Goal: Contribute content: Contribute content

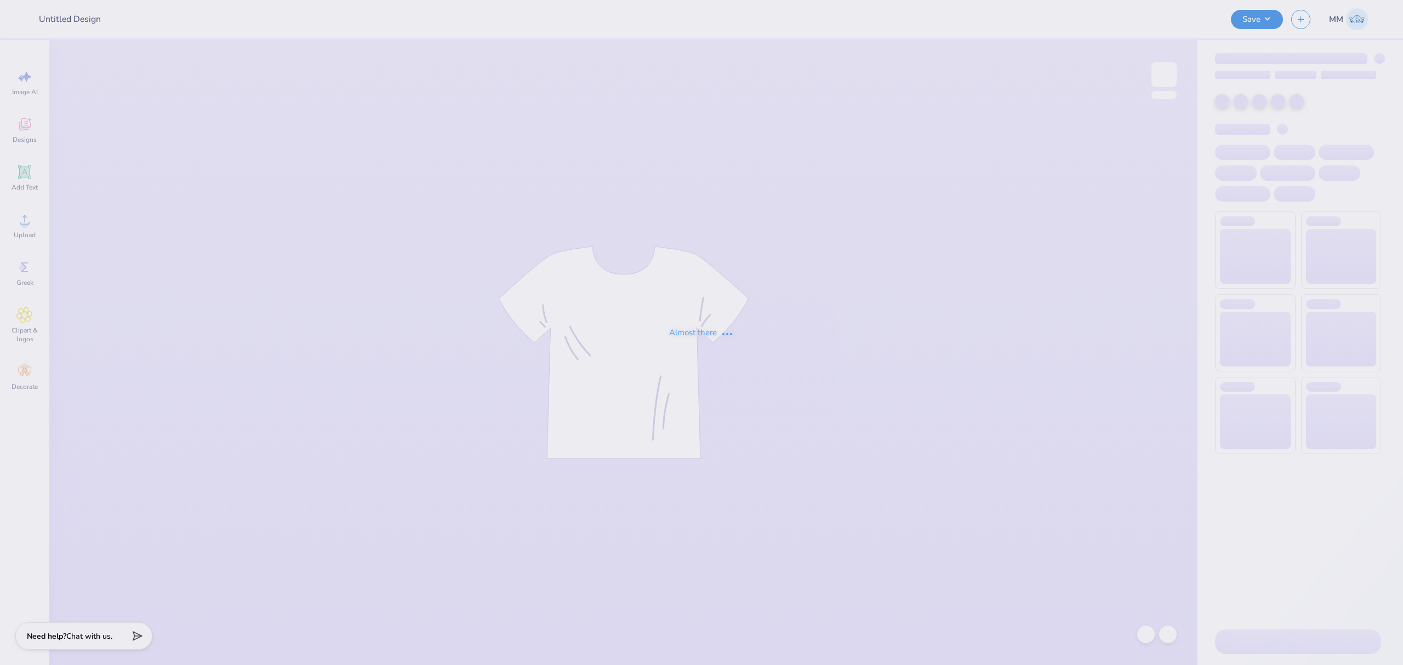
type input "zip first draft"
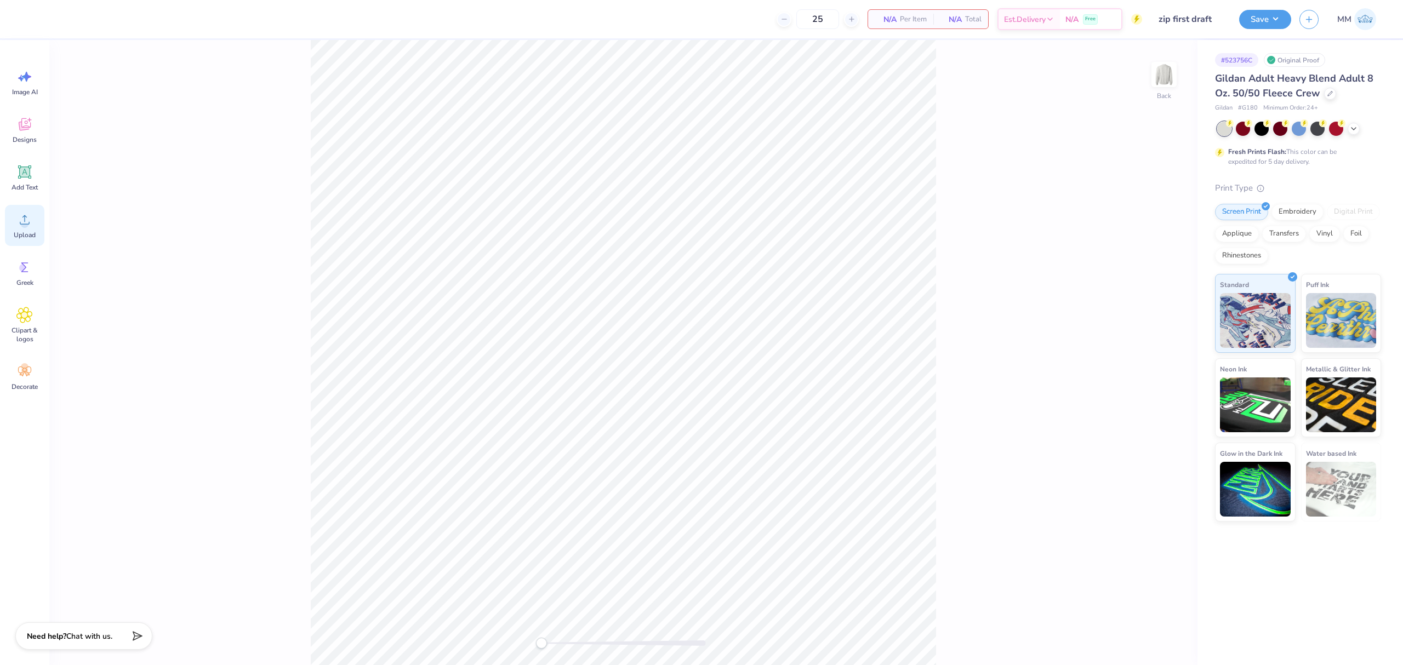
click at [36, 230] on div "Upload" at bounding box center [24, 225] width 39 height 41
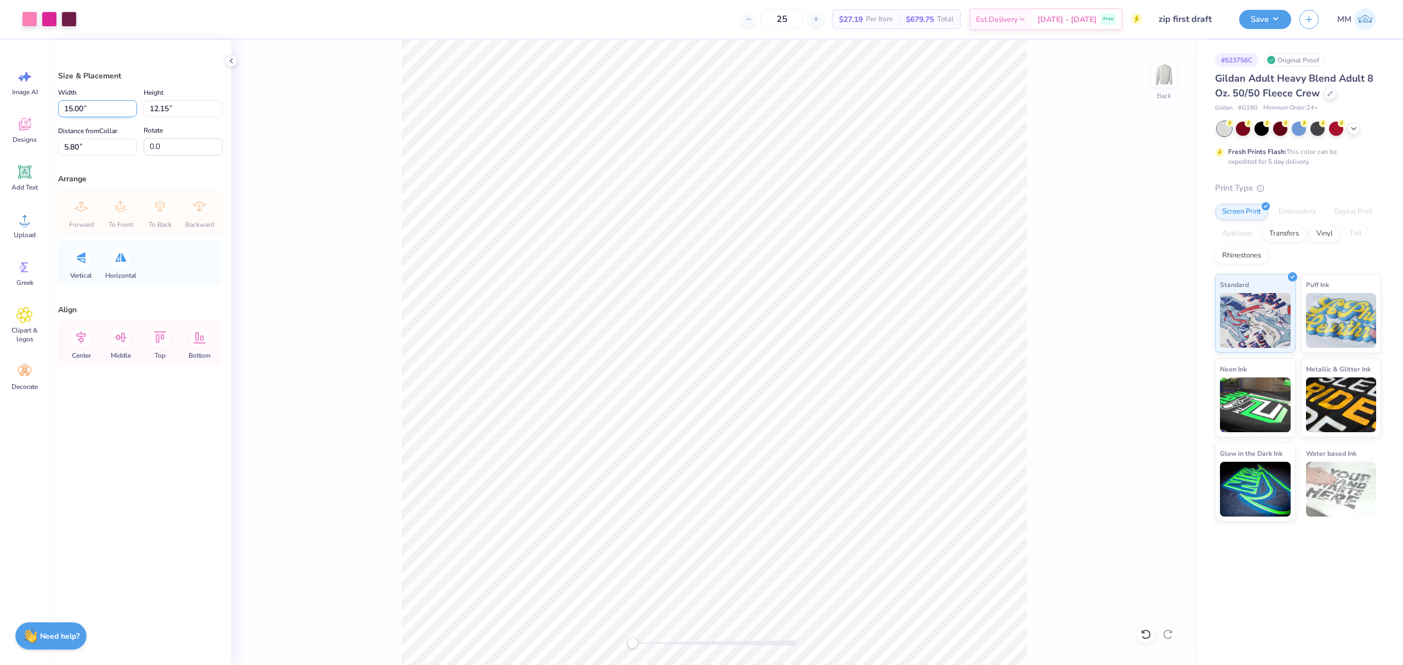
click at [81, 111] on input "15.00" at bounding box center [97, 108] width 79 height 17
type input "12.00"
type input "9.72"
type input "7.01"
click at [82, 107] on input "12.00" at bounding box center [97, 108] width 79 height 17
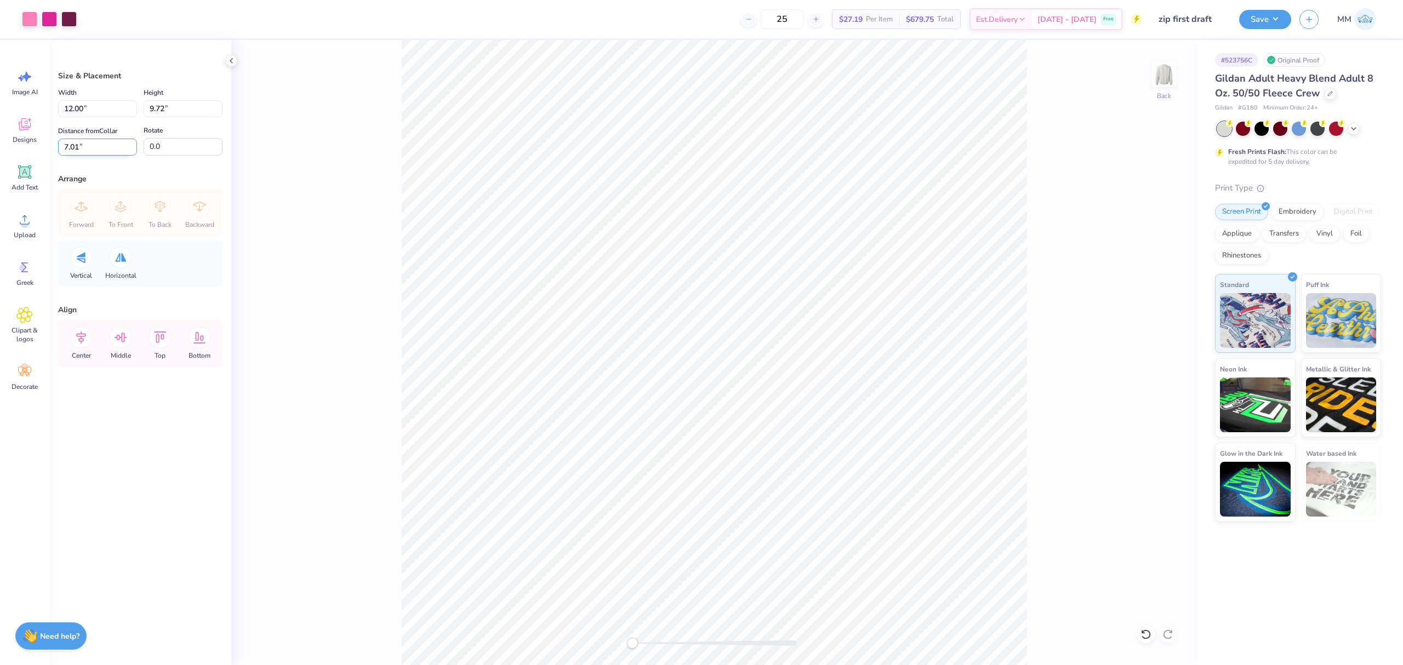
click at [100, 152] on input "7.01" at bounding box center [97, 147] width 79 height 17
type input "3"
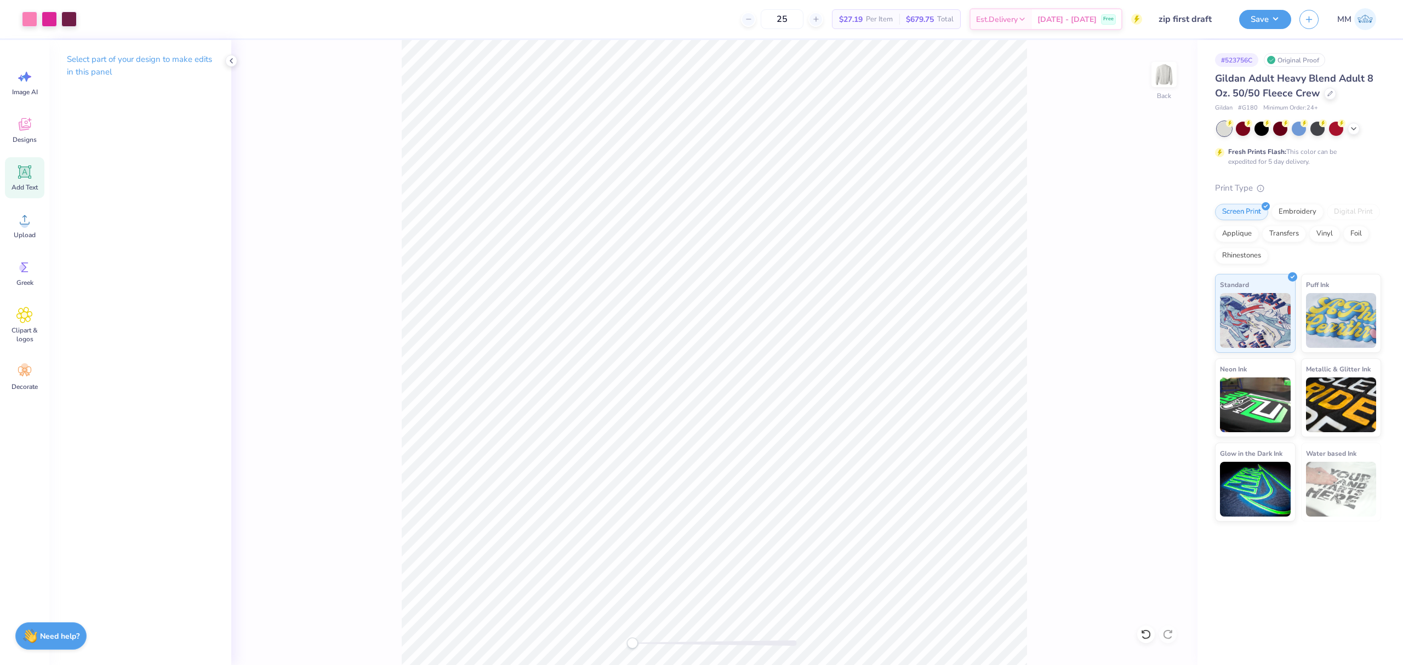
click at [25, 169] on icon at bounding box center [24, 171] width 13 height 13
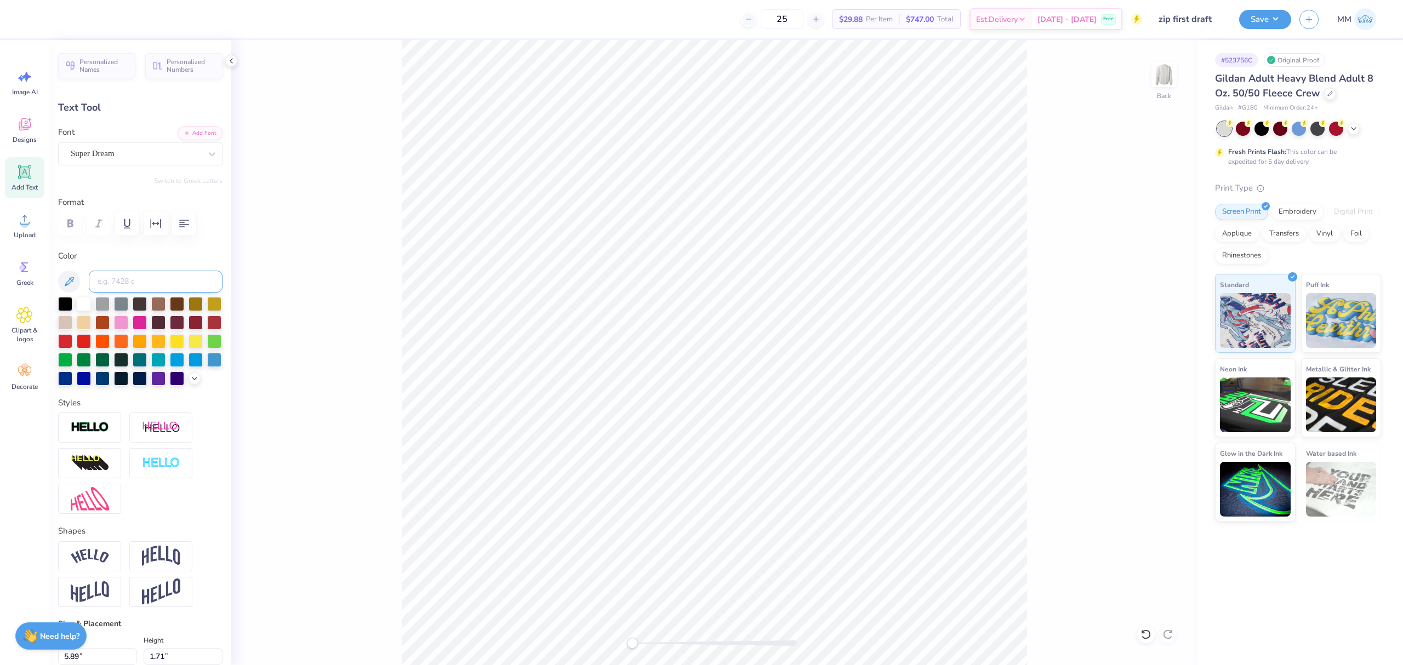
click at [137, 279] on input at bounding box center [156, 282] width 134 height 22
type input "222"
click at [190, 382] on icon at bounding box center [194, 377] width 9 height 9
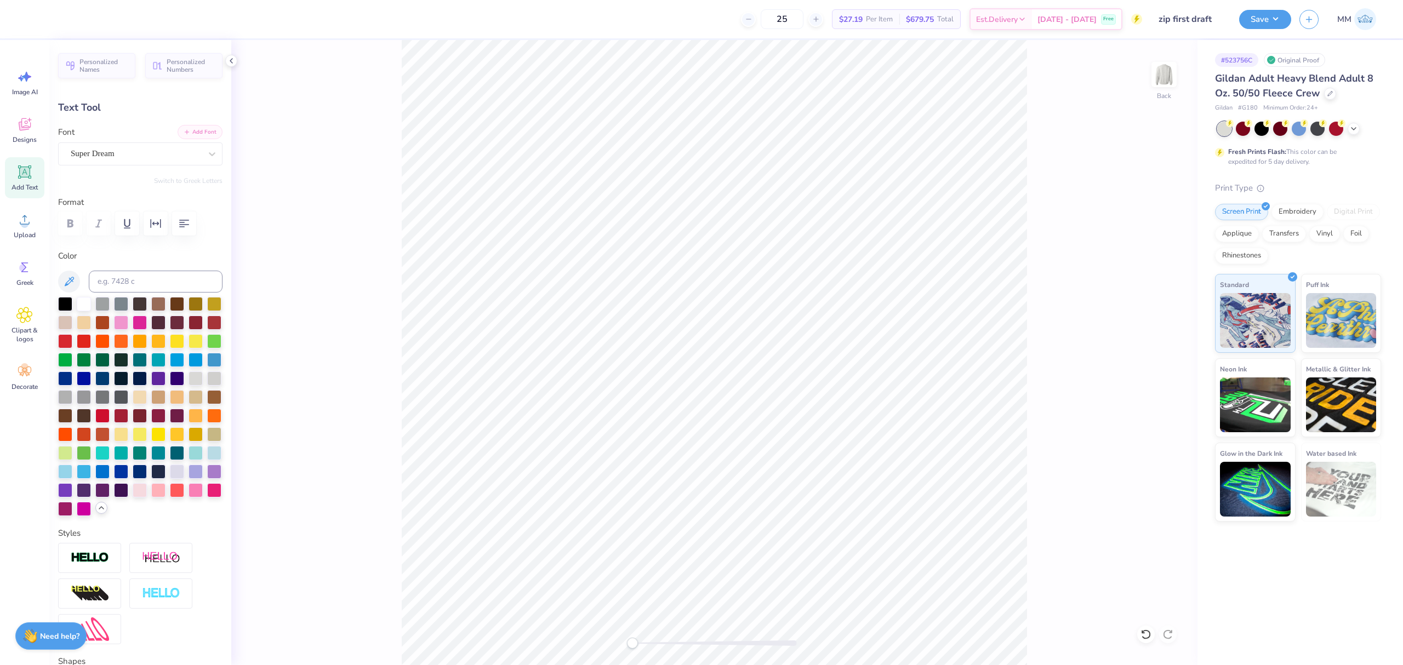
click at [179, 136] on button "Add Font" at bounding box center [200, 132] width 45 height 14
type textarea "EST. 1919"
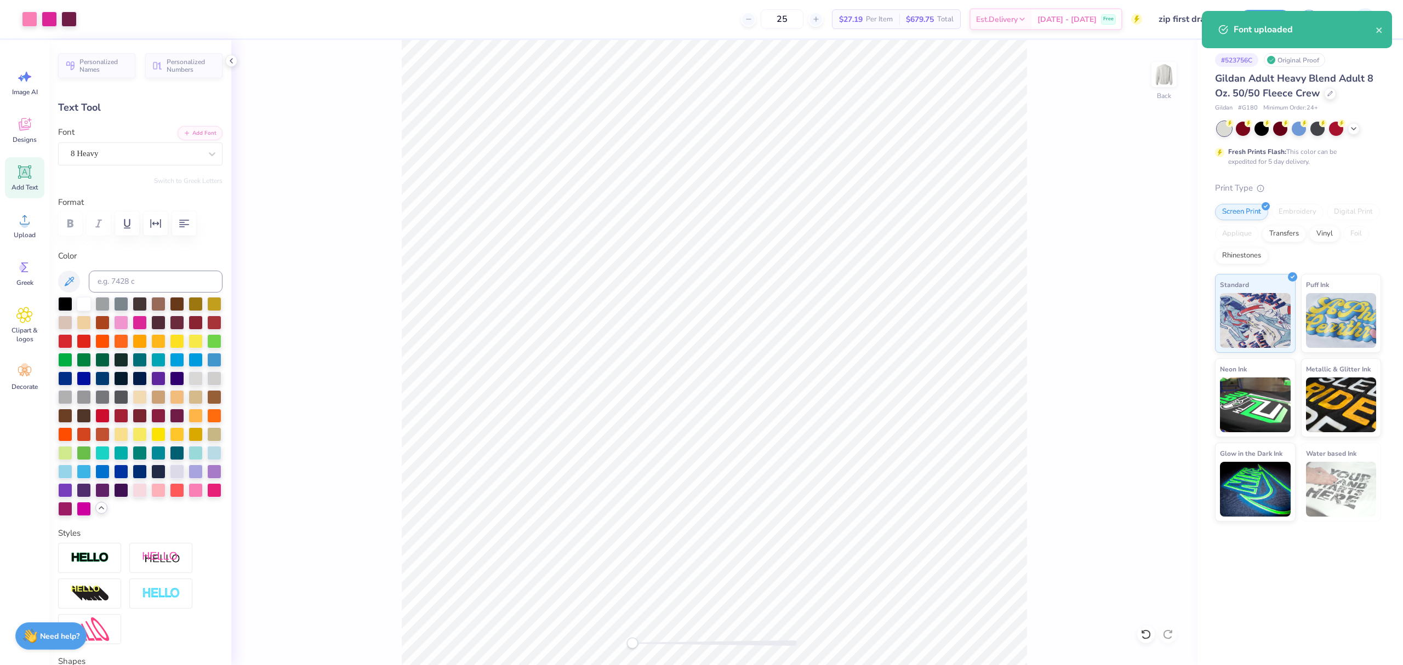
type input "13.47"
type input "1.56"
type input "11.10"
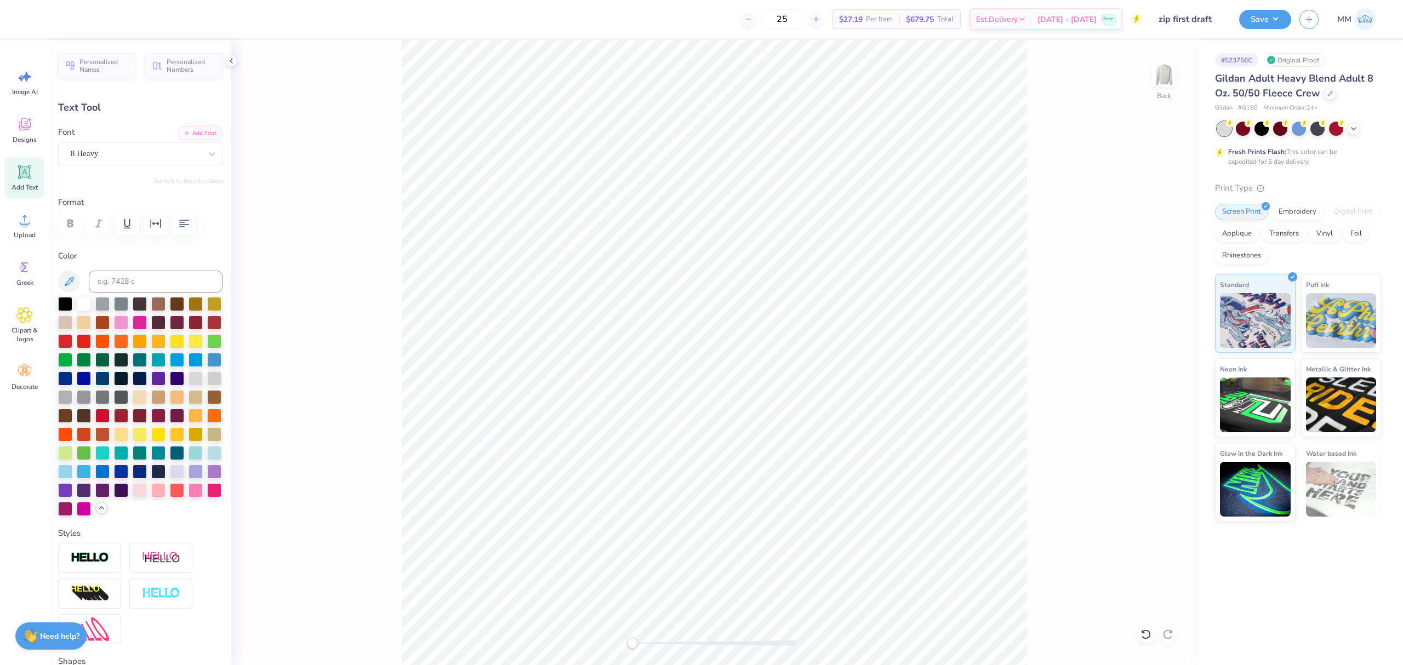
type input "5.79"
type input "0.67"
type input "3.79"
type input "0.44"
type input "11.21"
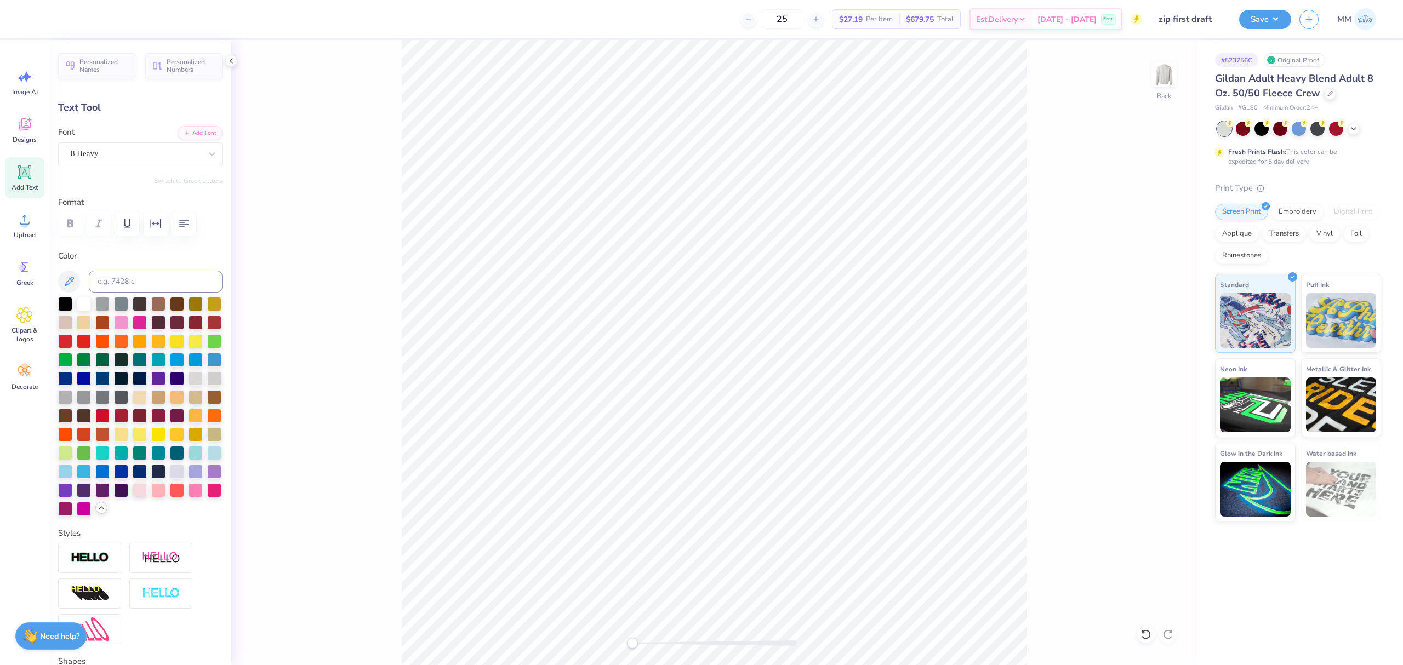
type input "4.22"
type input "0.49"
type input "10.87"
click at [370, 220] on div "Back" at bounding box center [714, 352] width 966 height 625
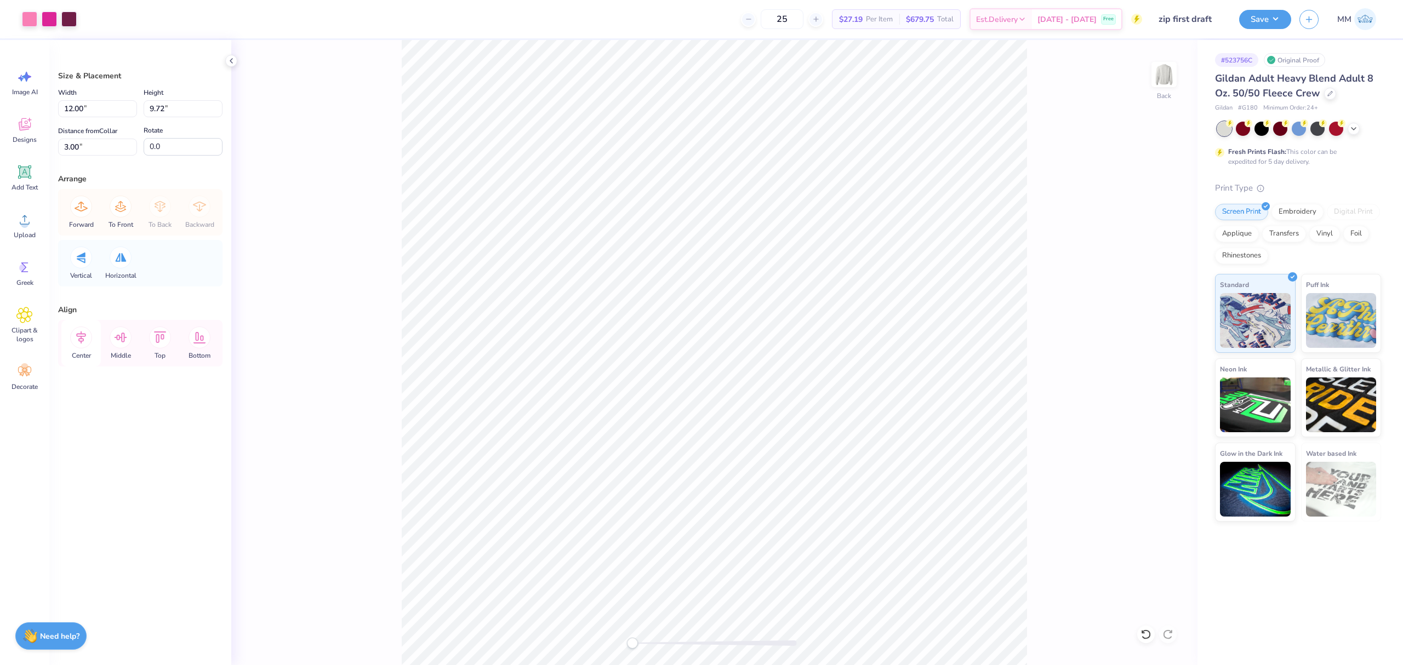
click at [82, 346] on icon at bounding box center [81, 338] width 22 height 22
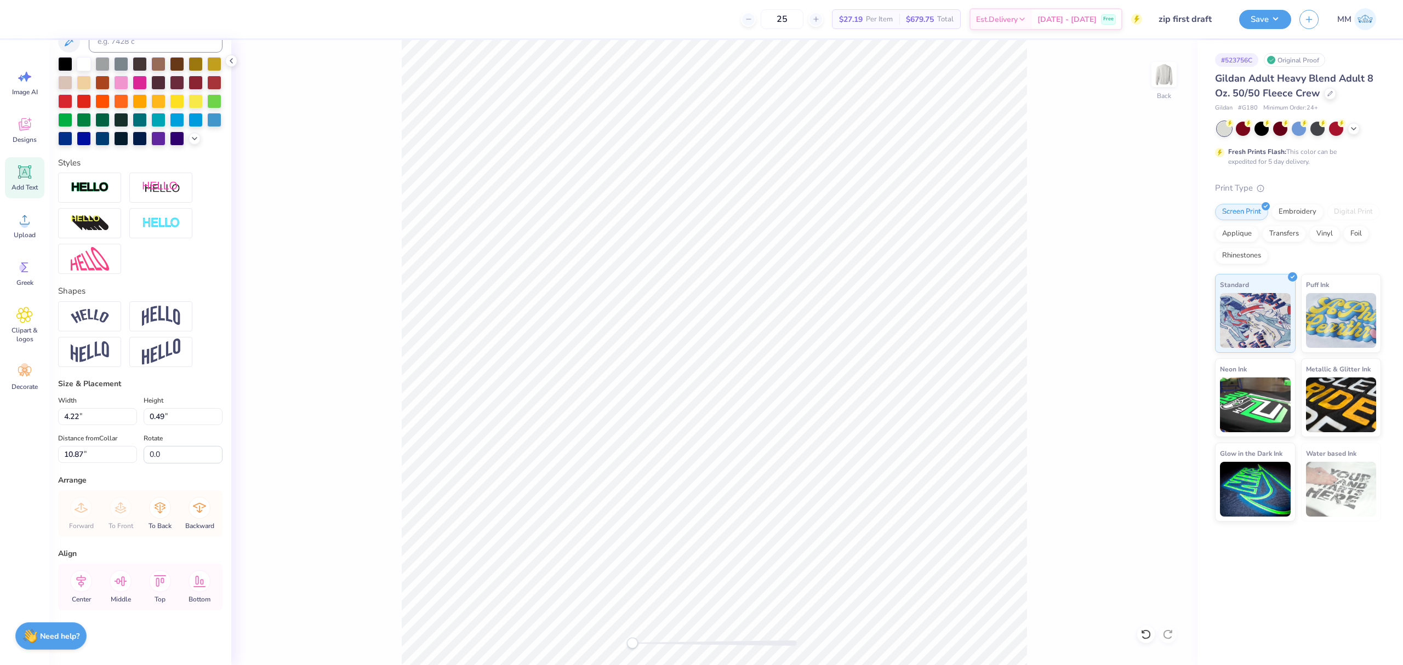
scroll to position [259, 0]
click at [84, 584] on icon at bounding box center [81, 581] width 22 height 22
click at [83, 581] on icon at bounding box center [81, 581] width 22 height 22
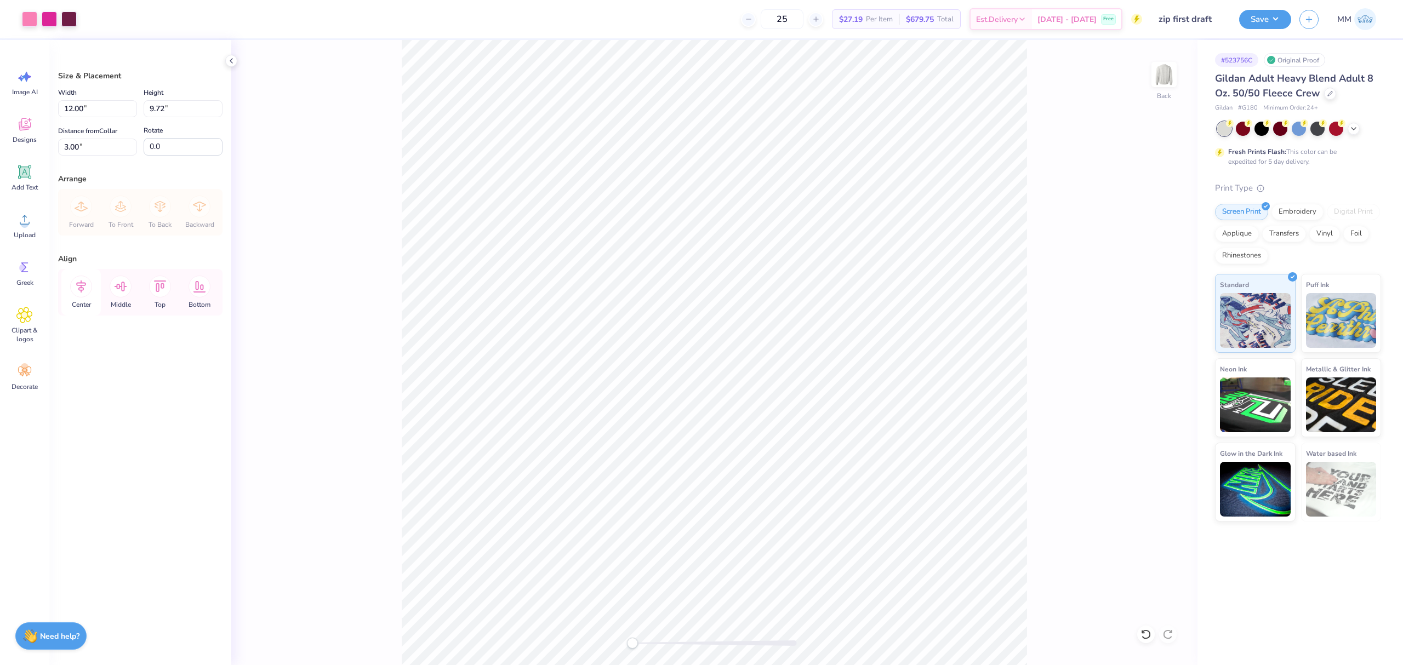
click at [83, 283] on icon at bounding box center [81, 287] width 22 height 22
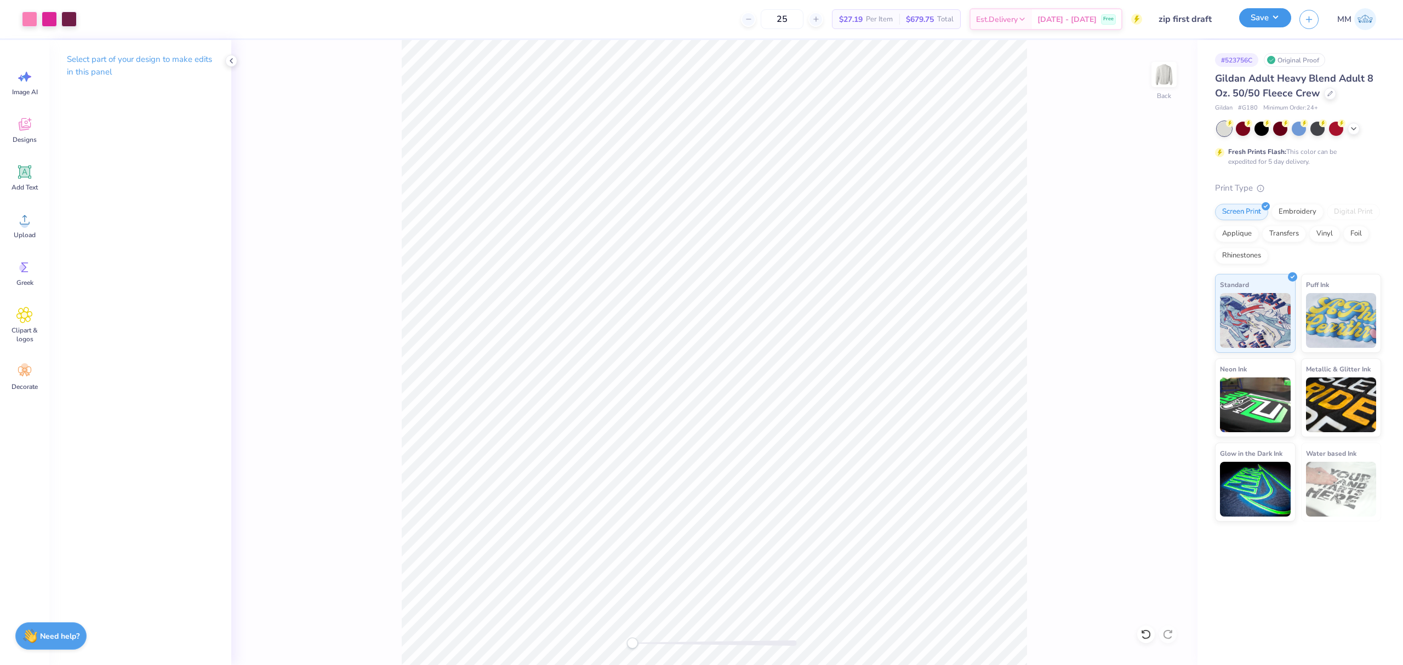
click at [1254, 14] on button "Save" at bounding box center [1265, 17] width 52 height 19
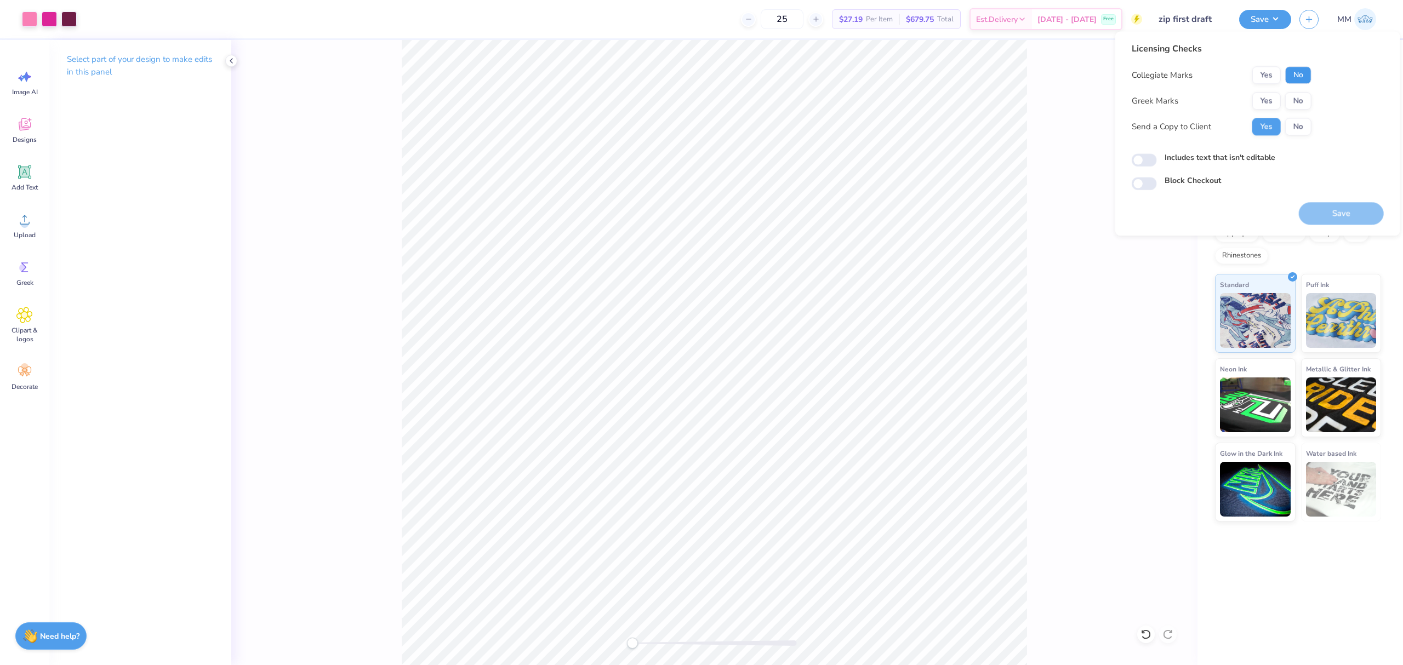
click at [1292, 72] on button "No" at bounding box center [1298, 75] width 26 height 18
click at [1294, 102] on button "No" at bounding box center [1298, 101] width 26 height 18
drag, startPoint x: 1193, startPoint y: 161, endPoint x: 1263, endPoint y: 173, distance: 71.3
click at [1192, 161] on label "Includes text that isn't editable" at bounding box center [1219, 158] width 111 height 12
click at [1157, 161] on input "Includes text that isn't editable" at bounding box center [1143, 160] width 25 height 13
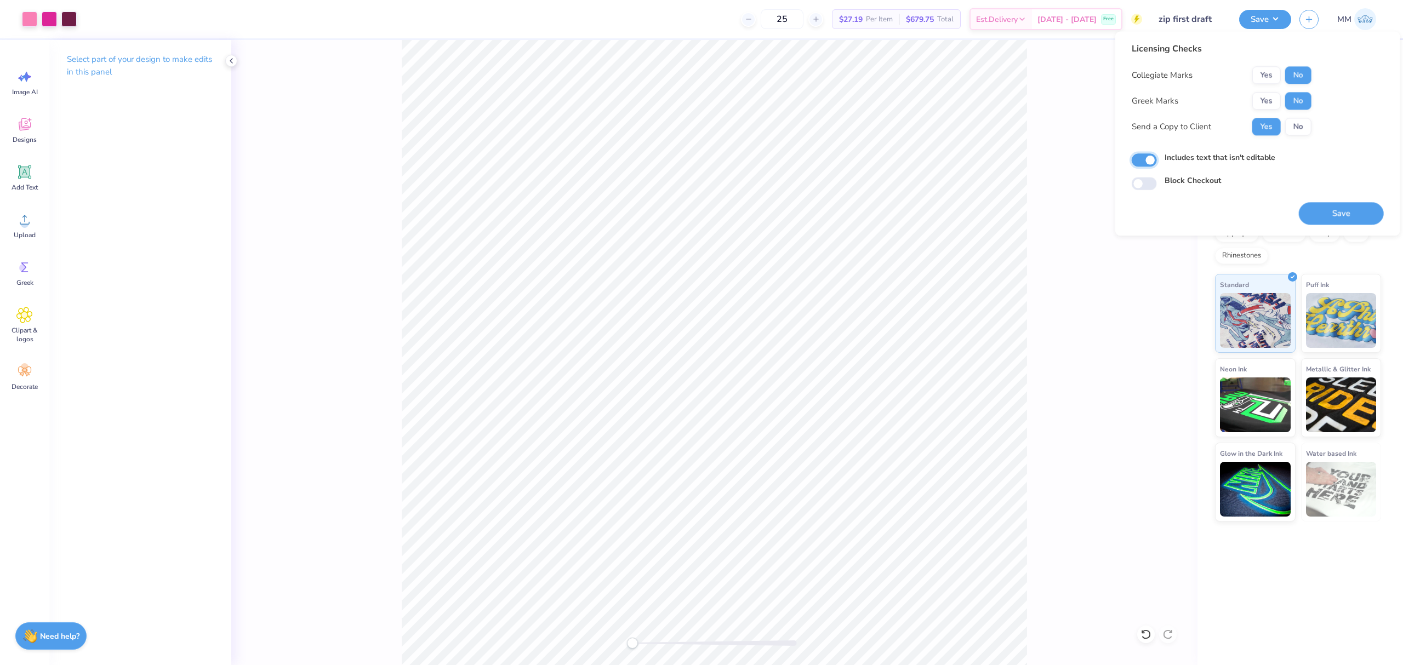
checkbox input "true"
click at [1331, 210] on button "Save" at bounding box center [1341, 213] width 85 height 22
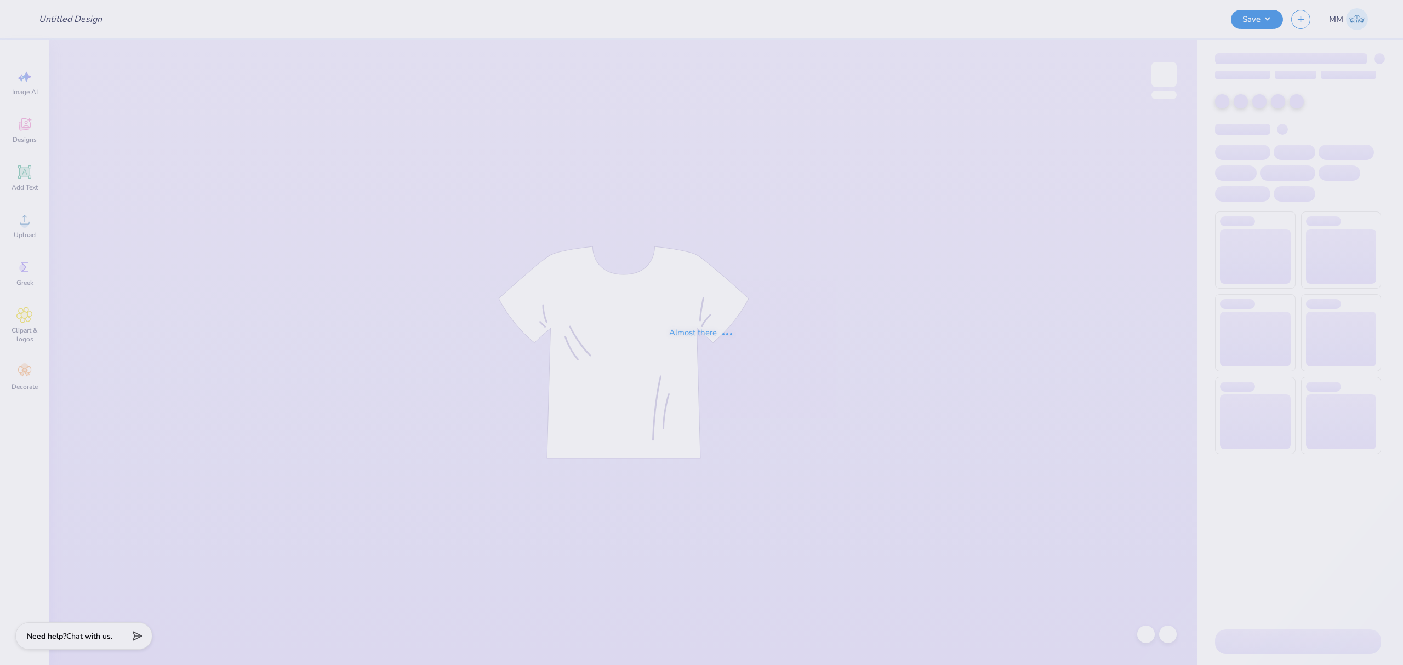
type input "zip first draft"
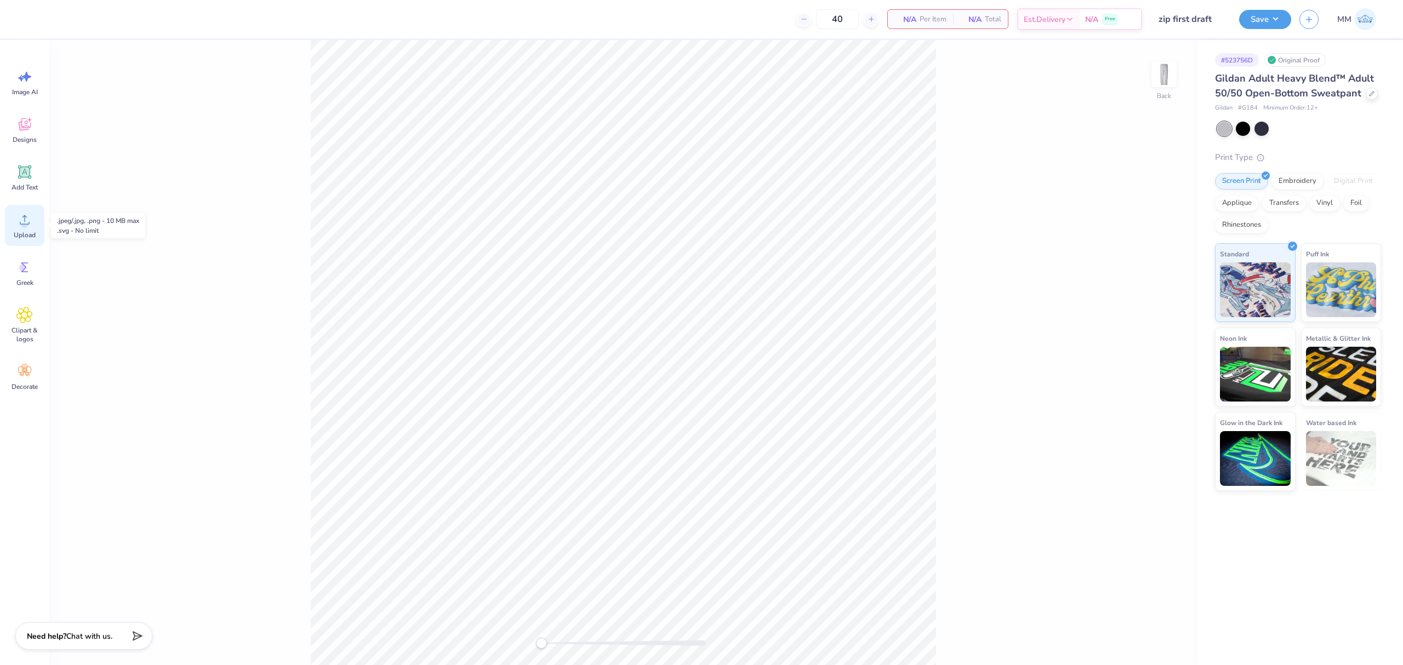
click at [21, 220] on icon at bounding box center [24, 219] width 16 height 16
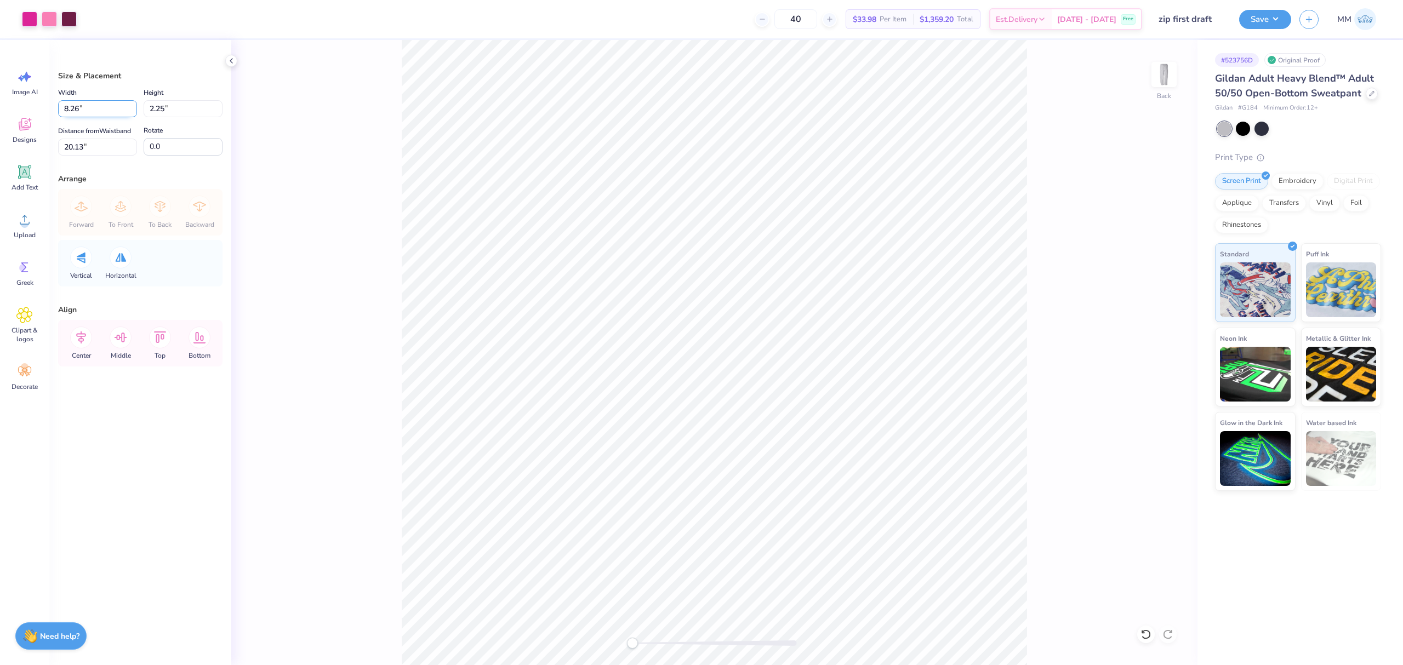
click at [86, 110] on input "8.26" at bounding box center [97, 108] width 79 height 17
type input "5.00"
type input "1.36"
type input "20.57"
click at [99, 111] on input "5.00" at bounding box center [97, 108] width 79 height 17
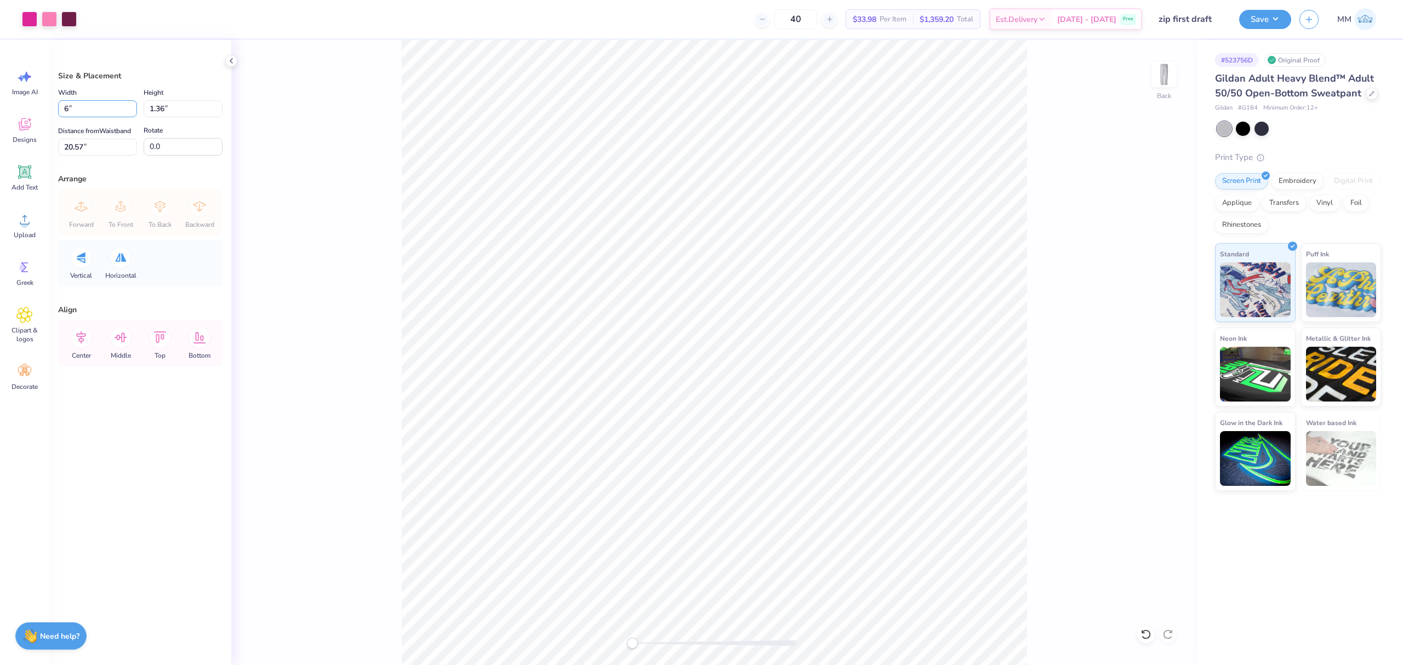
type input "6.00"
type input "1.63"
type input "5.35"
click at [71, 141] on input "5.35" at bounding box center [97, 147] width 79 height 17
type input "4"
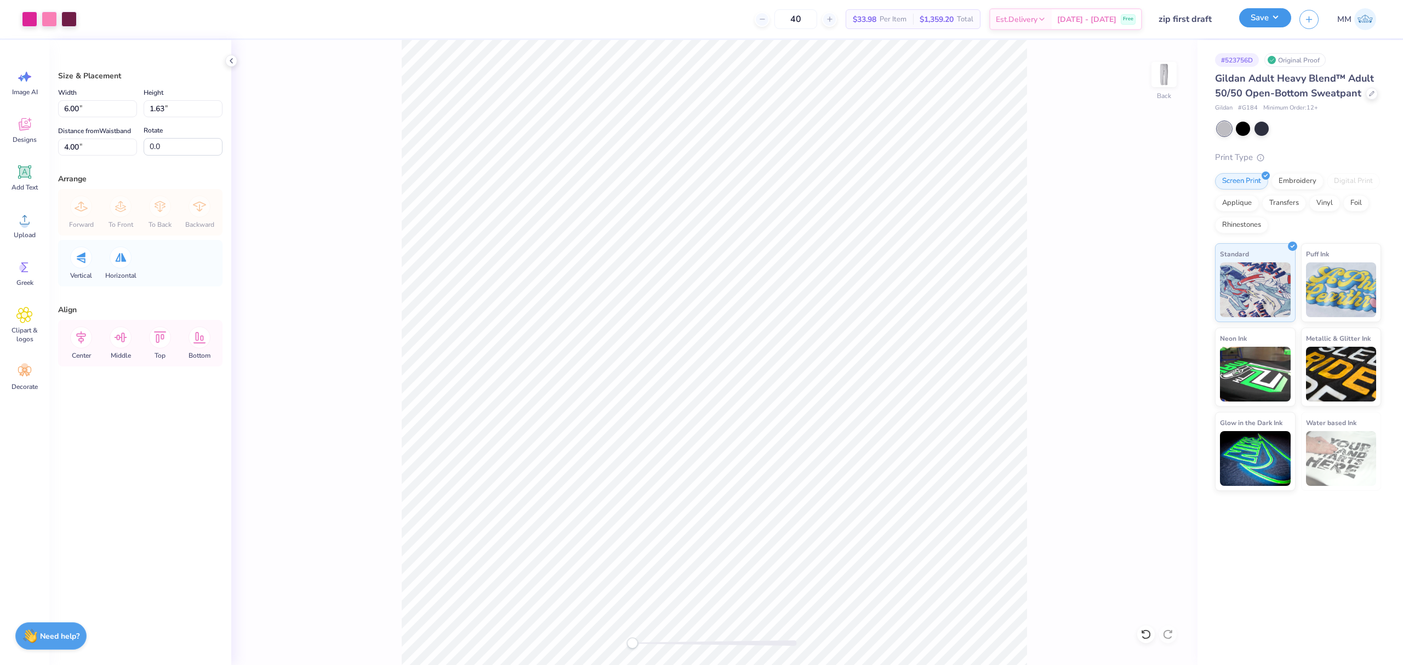
click at [1260, 20] on button "Save" at bounding box center [1265, 17] width 52 height 19
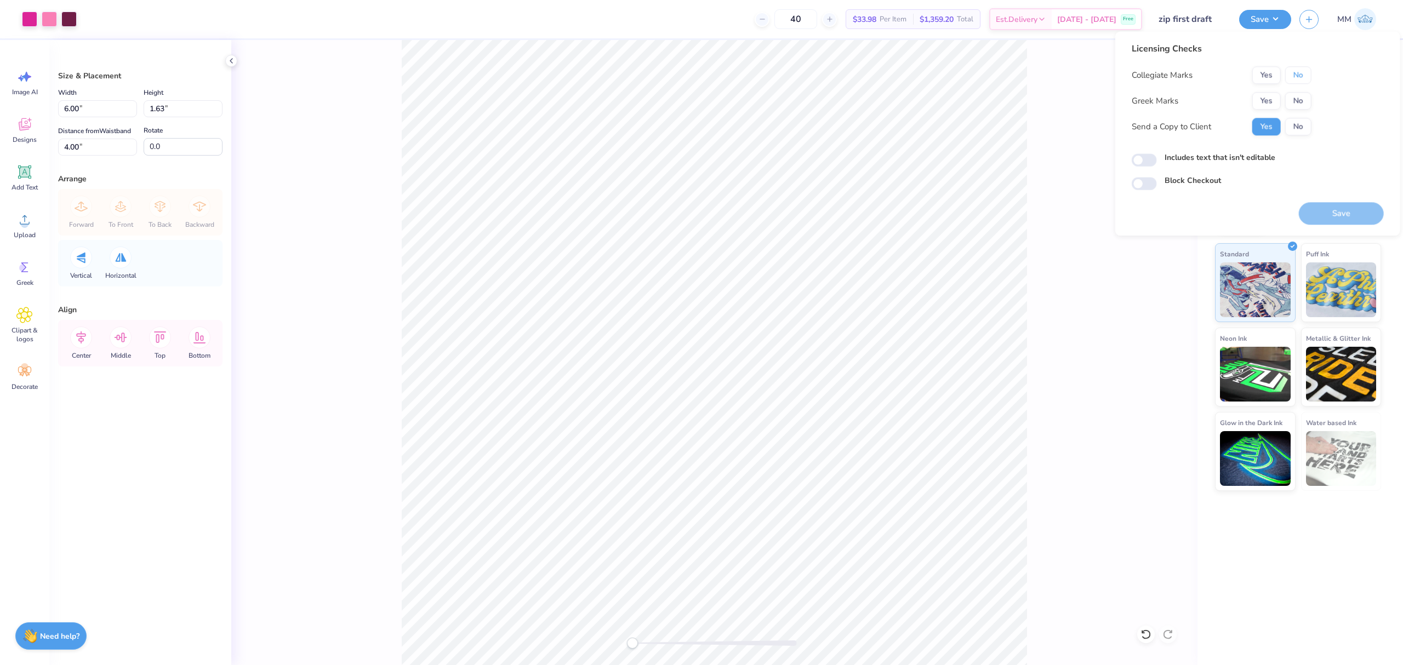
click at [1294, 75] on button "No" at bounding box center [1298, 75] width 26 height 18
click at [1292, 104] on button "No" at bounding box center [1298, 101] width 26 height 18
click at [1208, 156] on label "Includes text that isn't editable" at bounding box center [1219, 158] width 111 height 12
click at [1157, 156] on input "Includes text that isn't editable" at bounding box center [1143, 160] width 25 height 13
checkbox input "true"
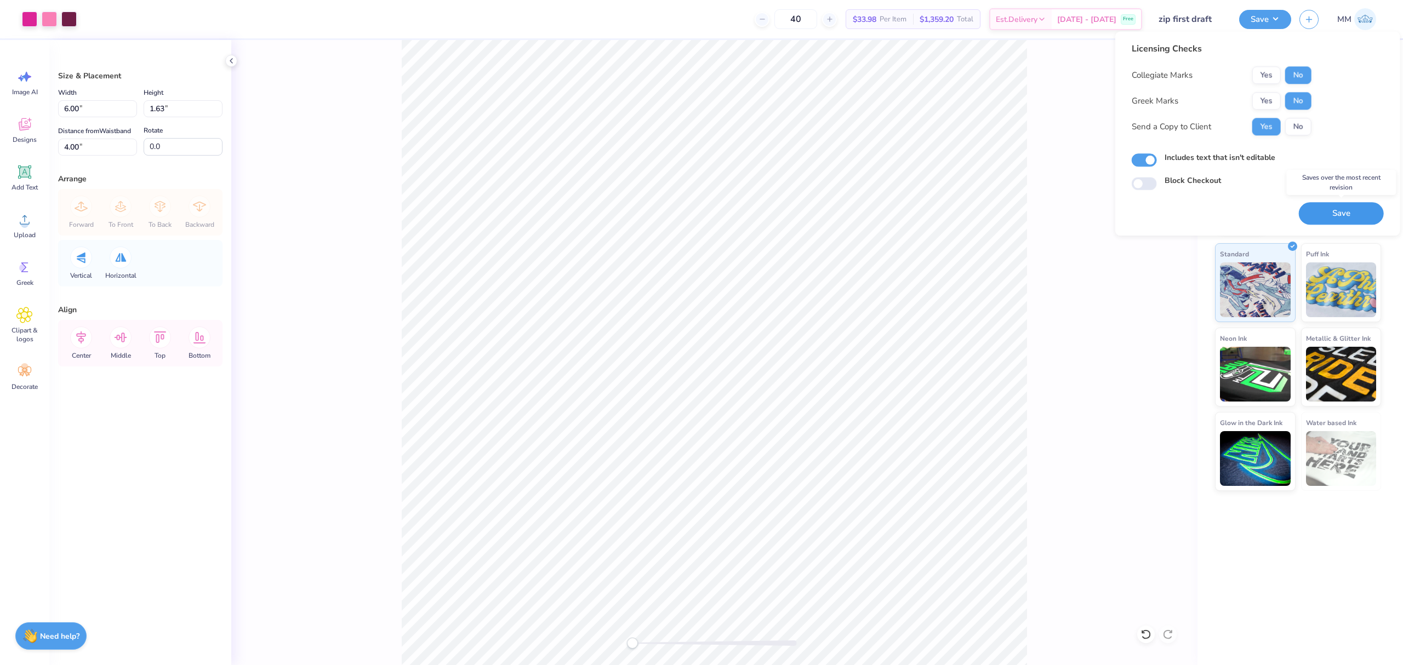
click at [1328, 211] on button "Save" at bounding box center [1341, 213] width 85 height 22
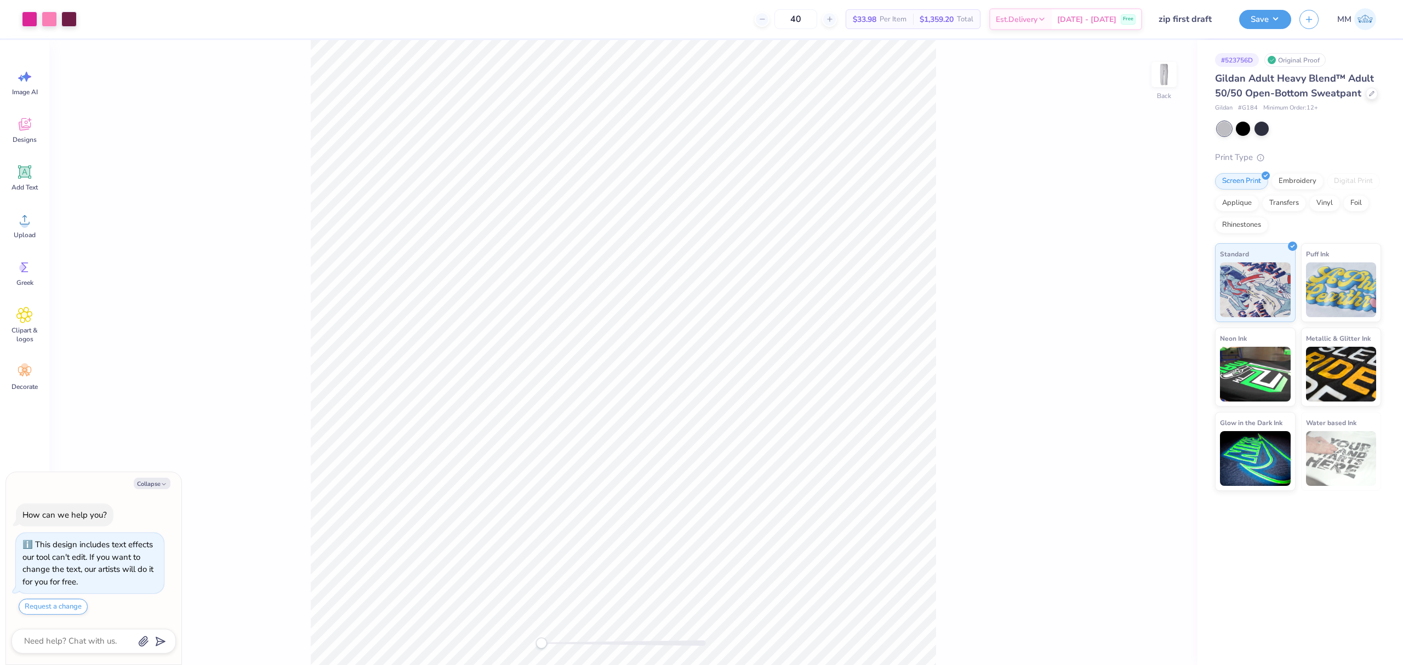
type textarea "x"
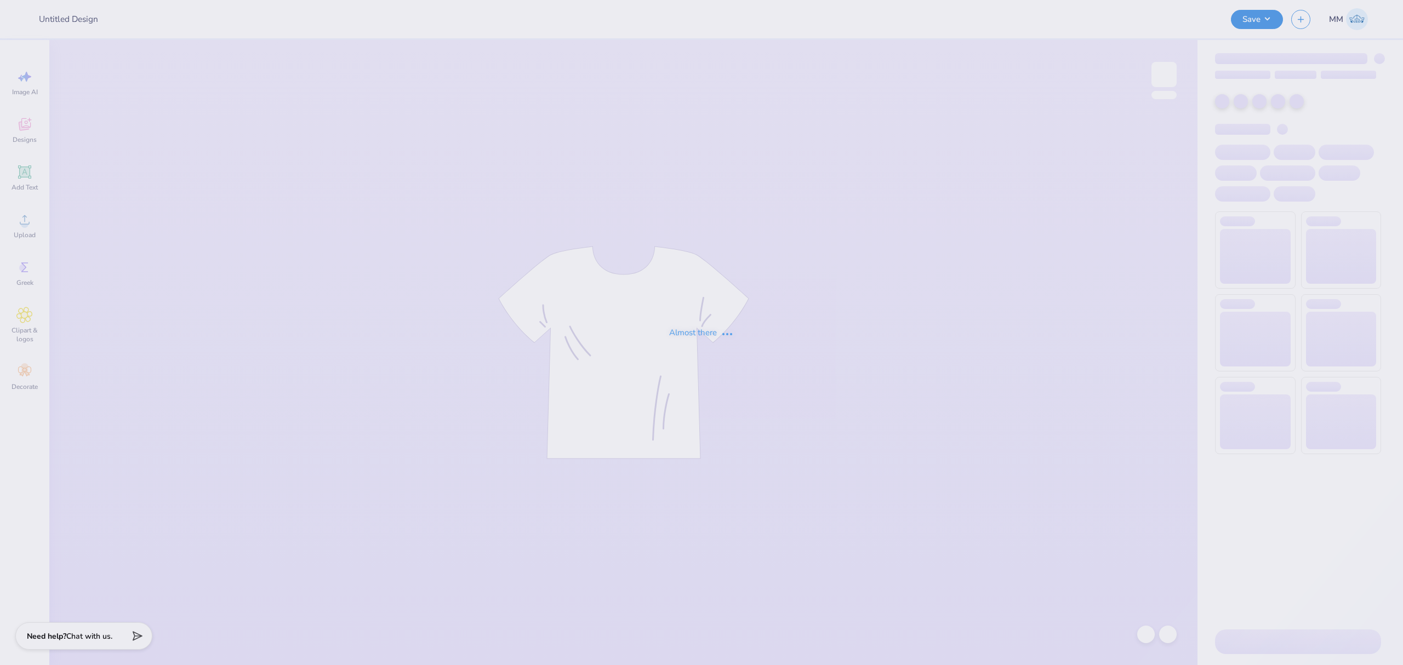
type input "Big/little merch!"
